Goal: Transaction & Acquisition: Purchase product/service

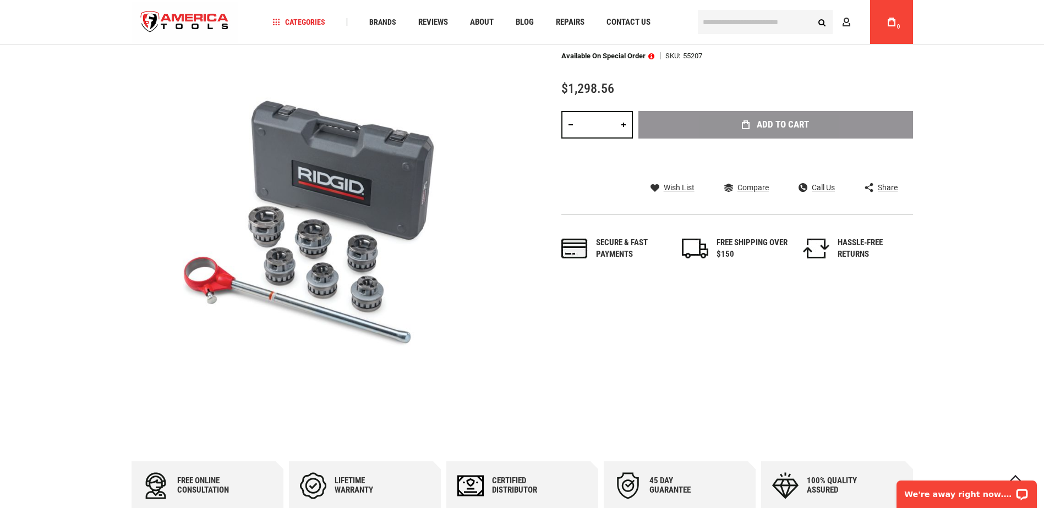
scroll to position [175, 0]
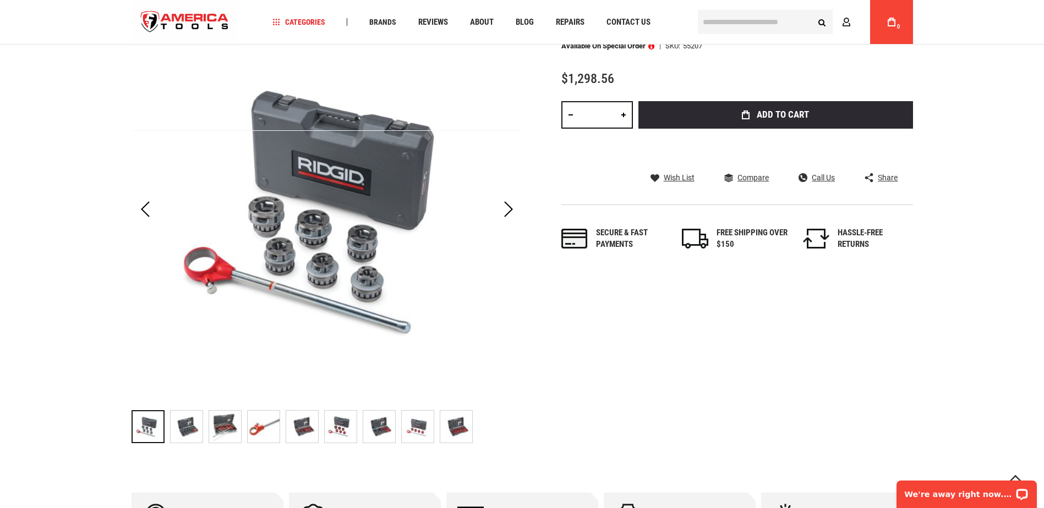
click at [190, 426] on img "RIDGID 55207 NPT" at bounding box center [187, 427] width 32 height 32
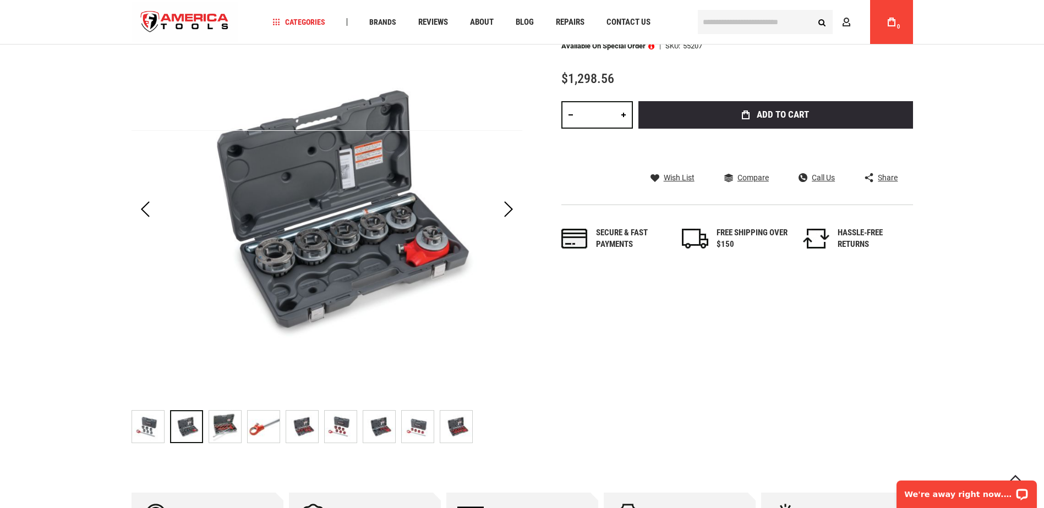
click at [228, 426] on img "RIDGID 55207 NPT" at bounding box center [225, 427] width 32 height 32
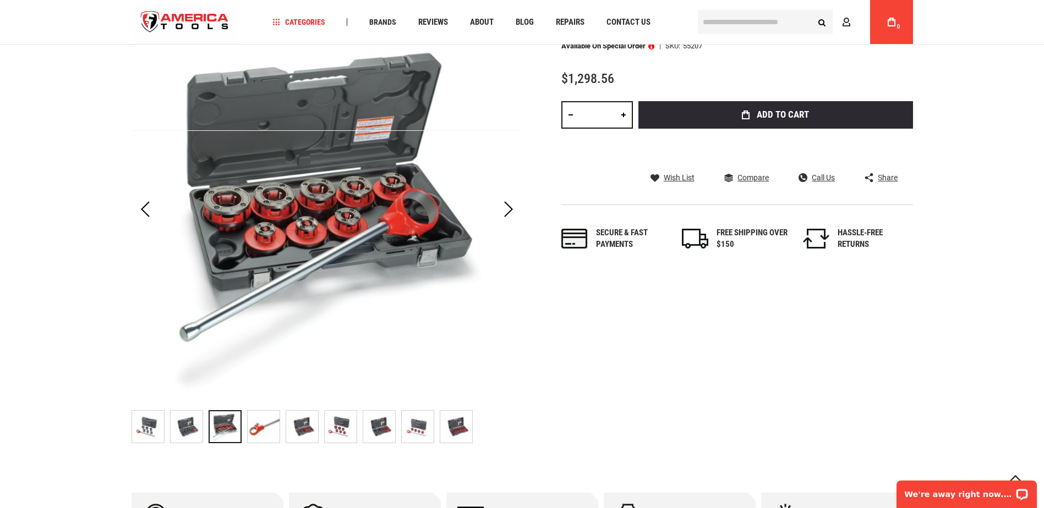
click at [332, 426] on img "RIDGID 55207 NPT" at bounding box center [341, 427] width 32 height 32
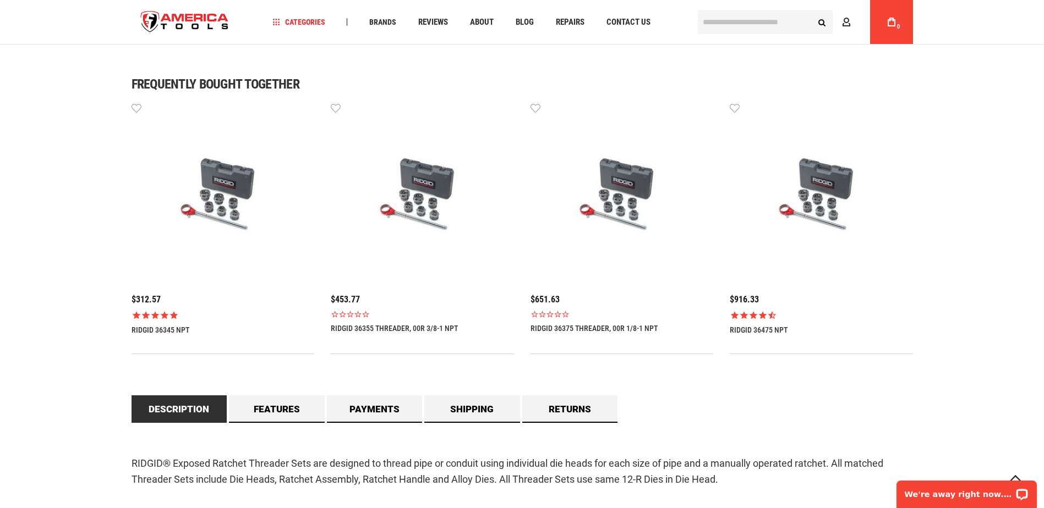
scroll to position [715, 0]
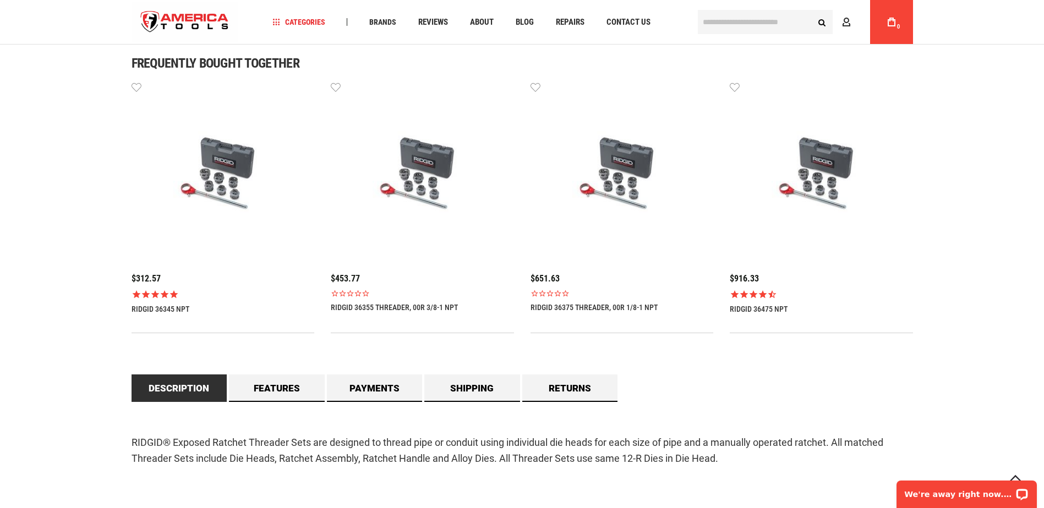
click at [762, 306] on link "RIDGID 36475 NPT" at bounding box center [759, 309] width 58 height 9
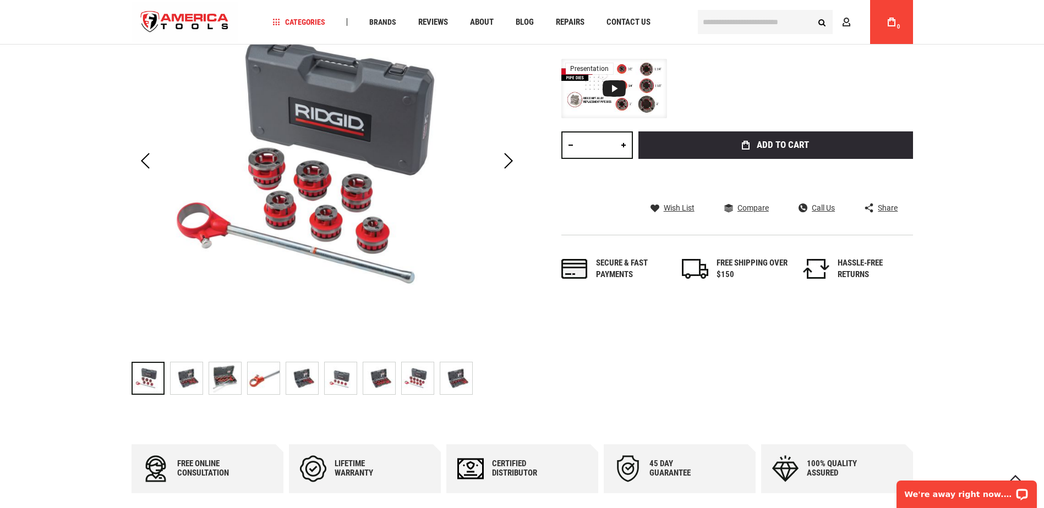
scroll to position [110, 0]
